Goal: Find contact information: Find contact information

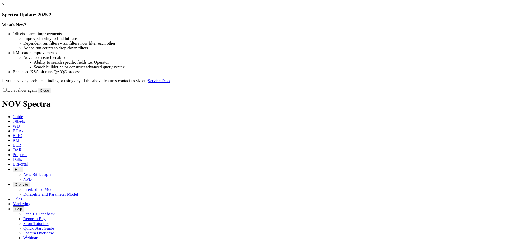
click at [4, 7] on link "×" at bounding box center [3, 4] width 2 height 4
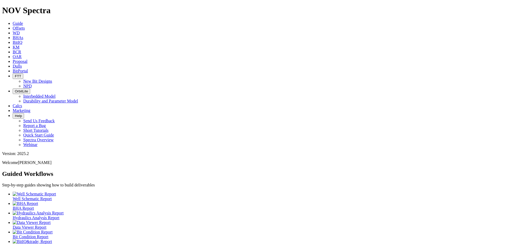
click at [13, 64] on icon at bounding box center [13, 66] width 0 height 4
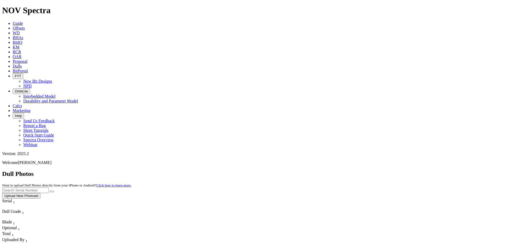
click at [49, 187] on input "text" at bounding box center [25, 190] width 47 height 6
click at [49, 187] on input "A319685" at bounding box center [25, 190] width 47 height 6
type input "A319685"
click at [54, 191] on button "submit" at bounding box center [52, 192] width 4 height 2
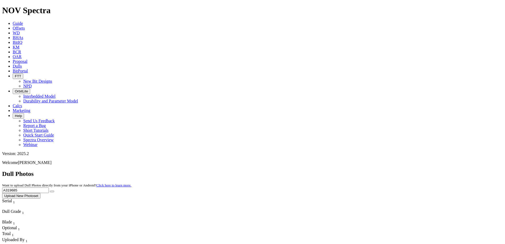
click at [49, 187] on input "A319685" at bounding box center [25, 190] width 47 height 6
